Goal: Task Accomplishment & Management: Manage account settings

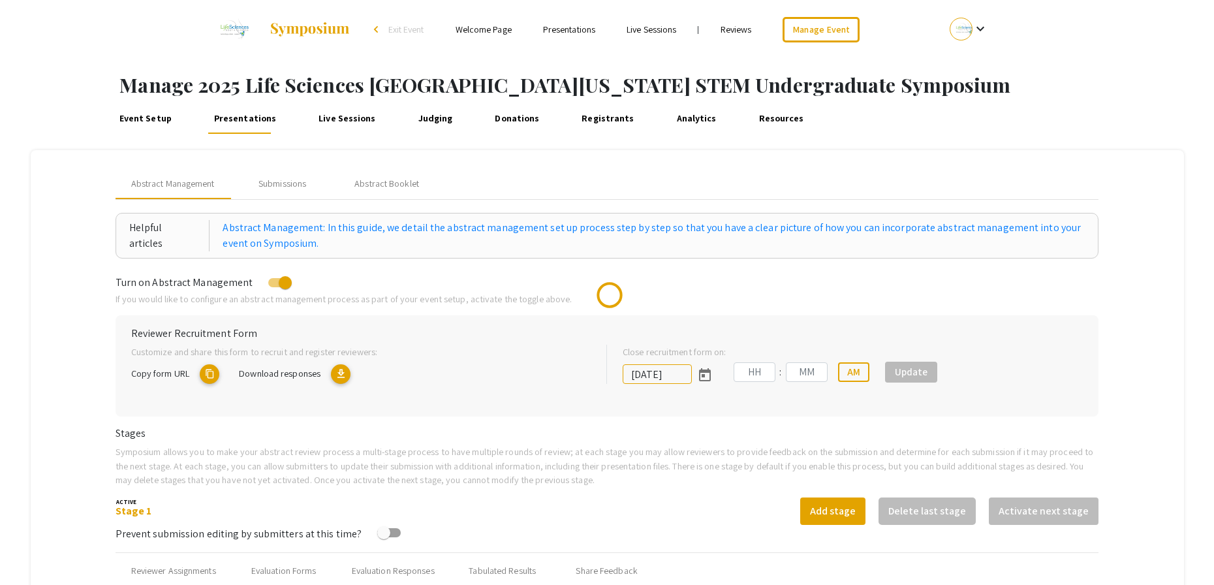
type input "[DATE]"
type input "05"
type input "00"
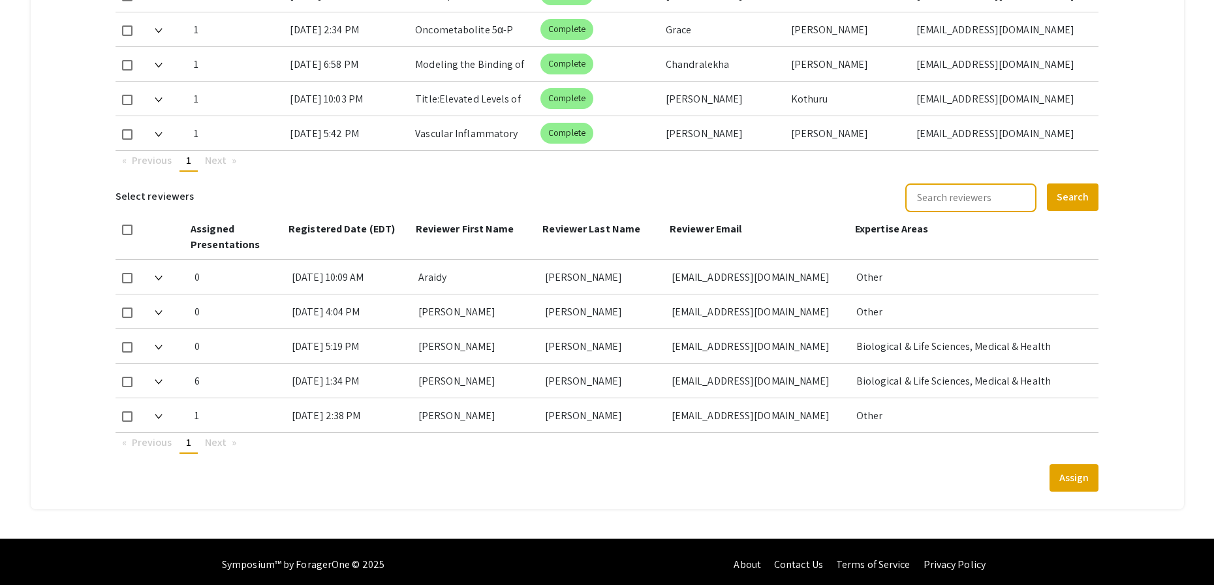
scroll to position [783, 0]
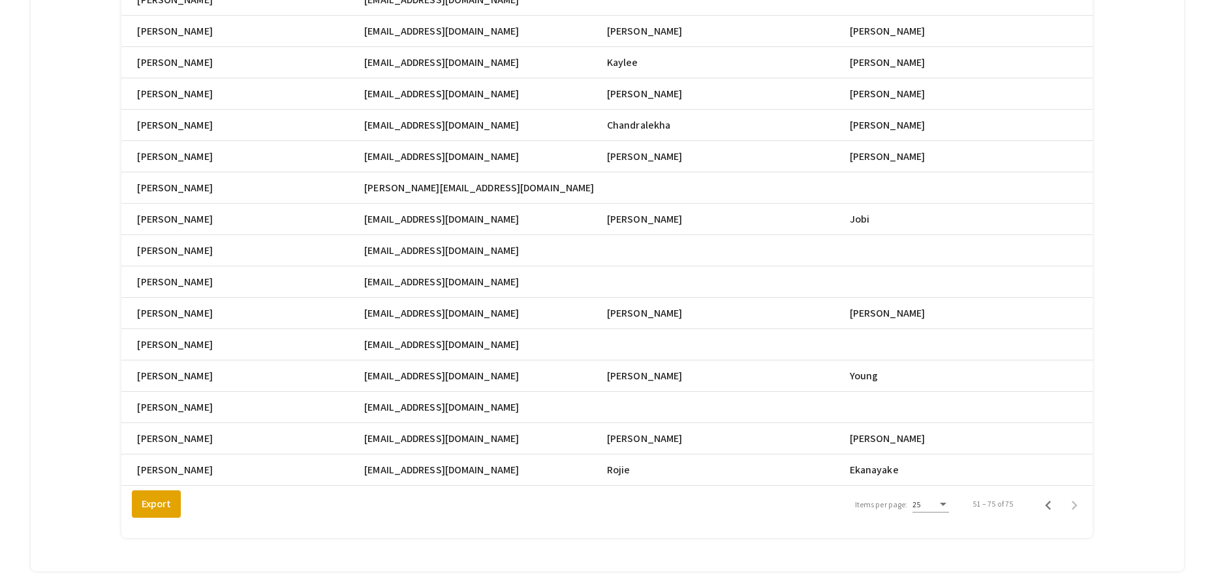
scroll to position [0, 570]
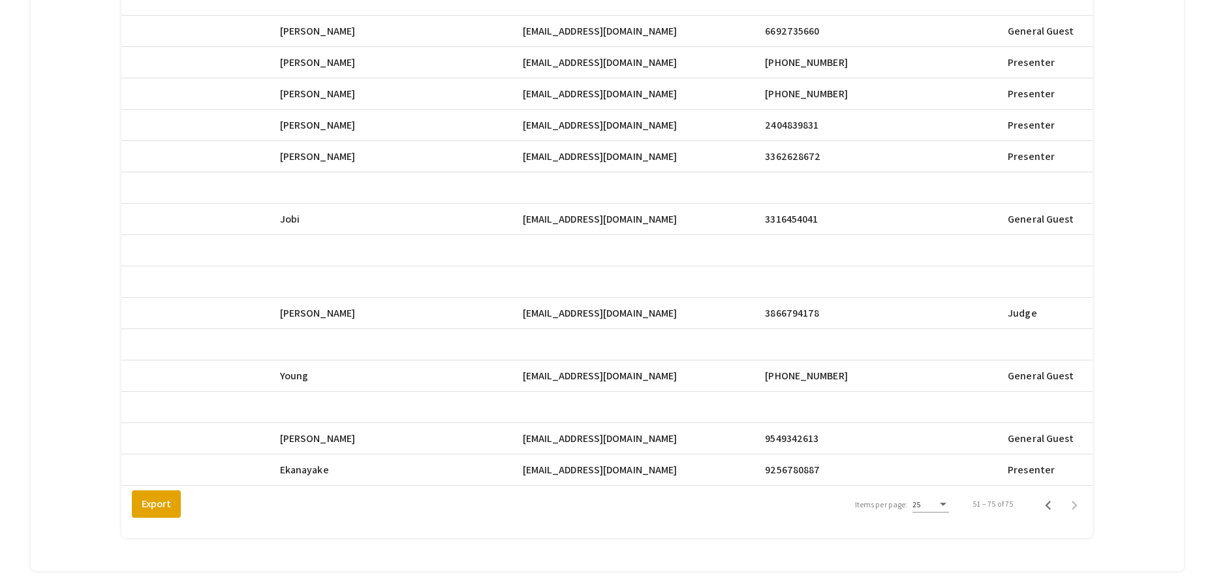
click at [1138, 169] on div "Total Registrants: 75 search Search Registrant Full Name Email First Name Last …" at bounding box center [606, 62] width 1117 height 986
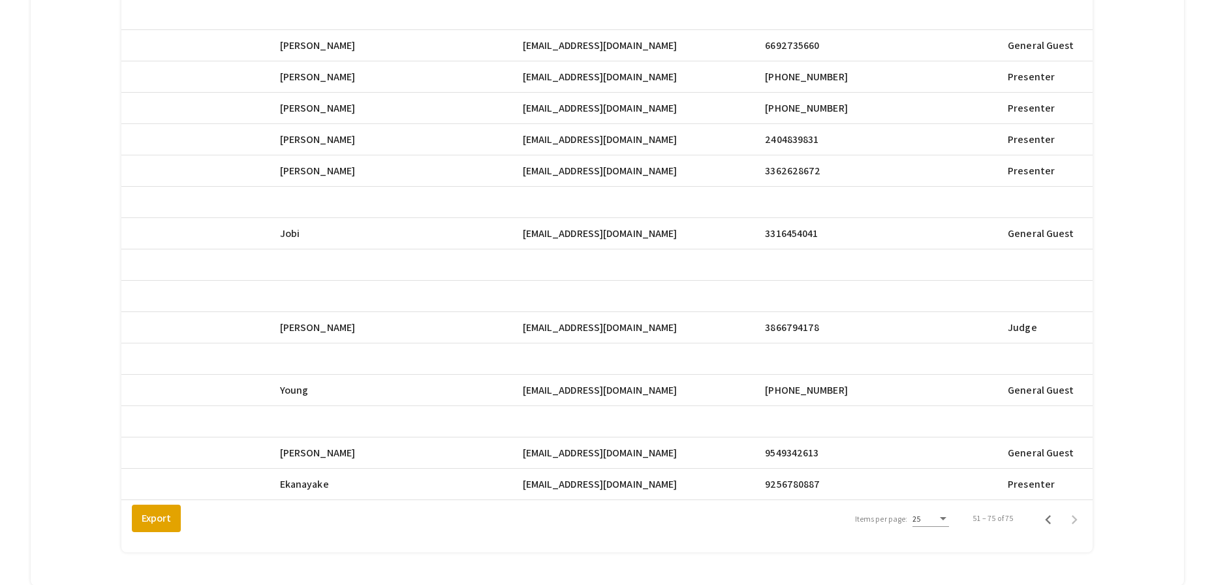
scroll to position [382, 0]
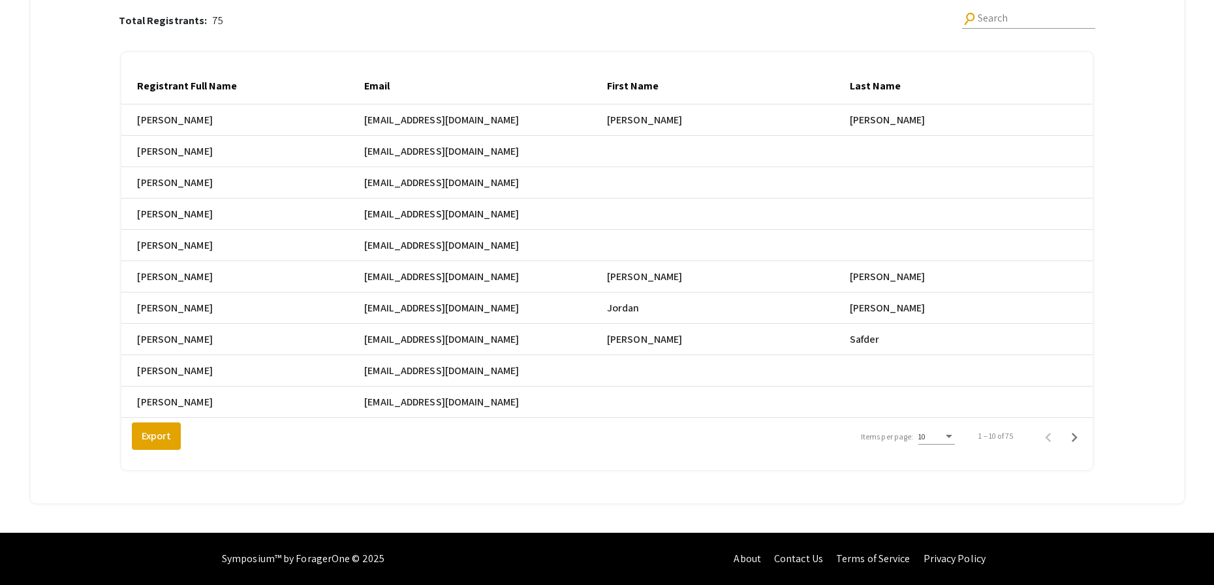
scroll to position [189, 0]
click at [1078, 435] on icon "Next page" at bounding box center [1075, 437] width 6 height 9
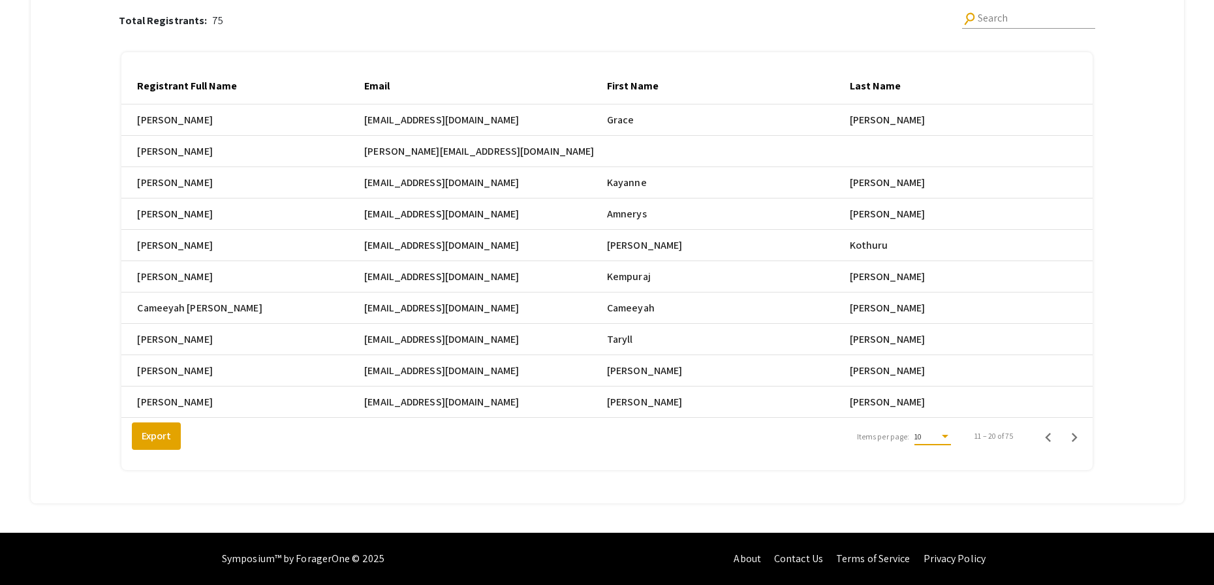
click at [922, 437] on span "10" at bounding box center [917, 436] width 7 height 10
drag, startPoint x: 936, startPoint y: 463, endPoint x: 952, endPoint y: 461, distance: 16.5
click at [936, 463] on span "25" at bounding box center [941, 459] width 37 height 23
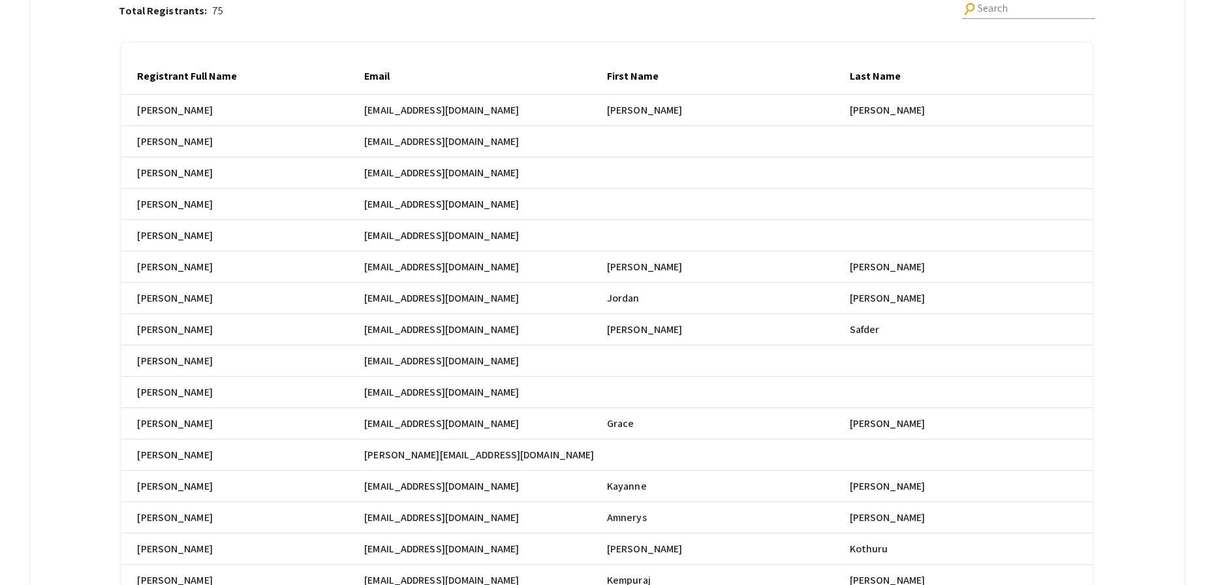
scroll to position [659, 0]
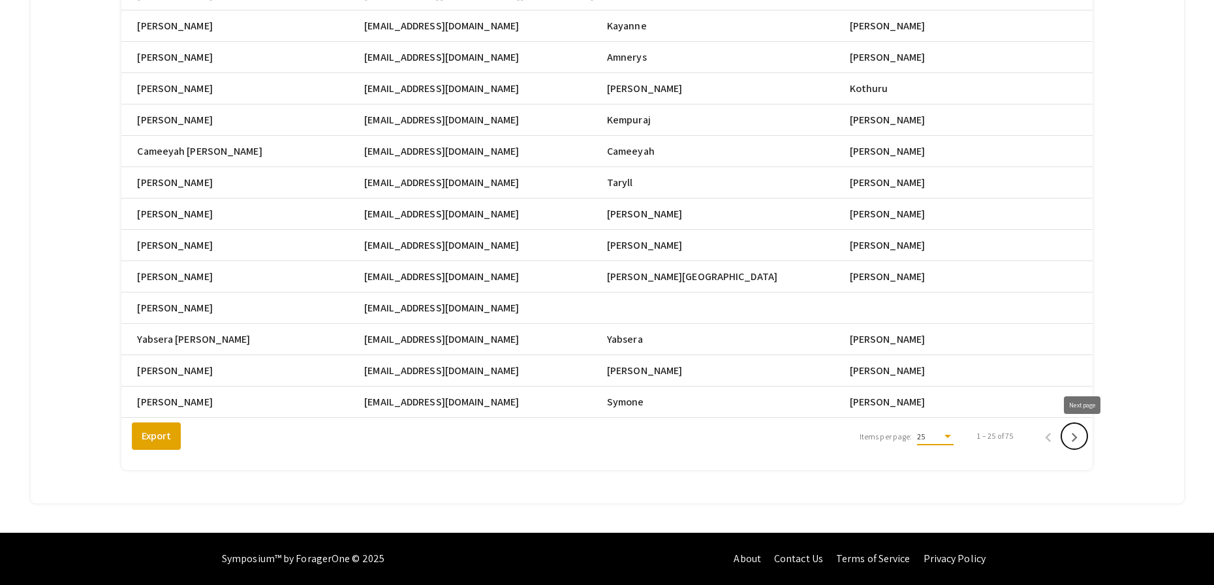
click at [1084, 442] on icon "Next page" at bounding box center [1074, 437] width 18 height 18
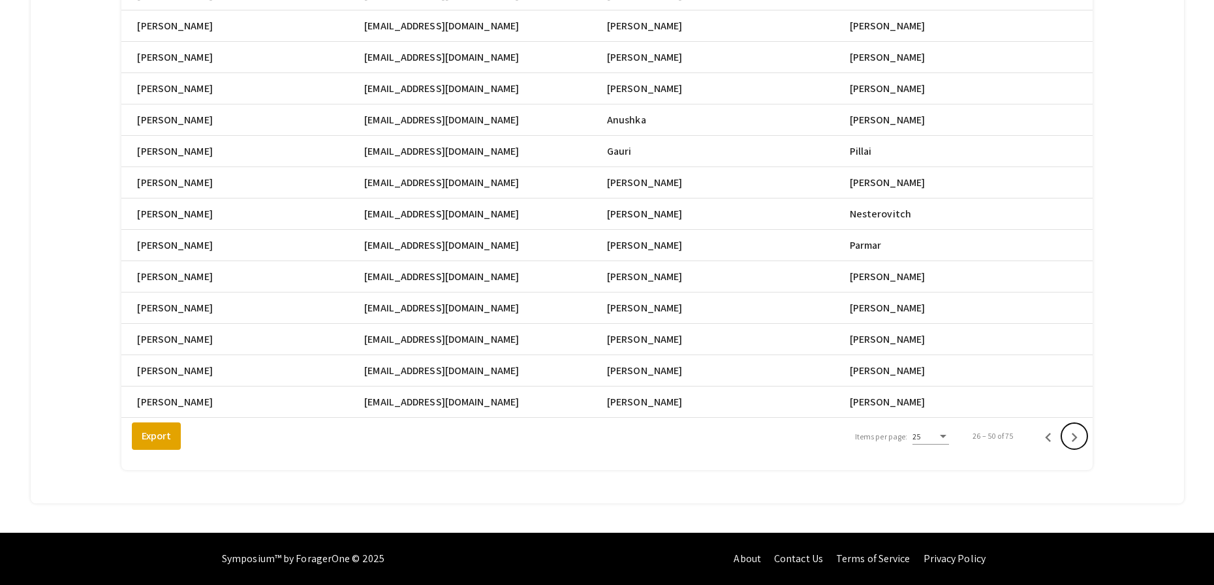
click at [1084, 442] on icon "Next page" at bounding box center [1074, 437] width 18 height 18
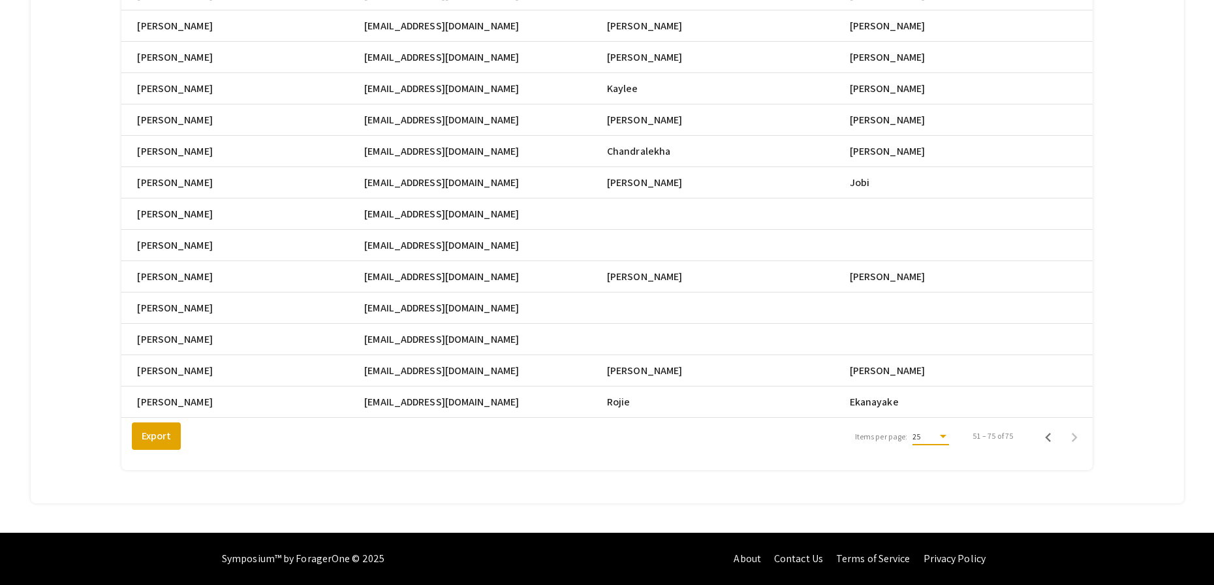
click at [937, 438] on div "25" at bounding box center [925, 436] width 25 height 9
click at [1000, 453] on div at bounding box center [607, 292] width 1214 height 585
